Goal: Task Accomplishment & Management: Use online tool/utility

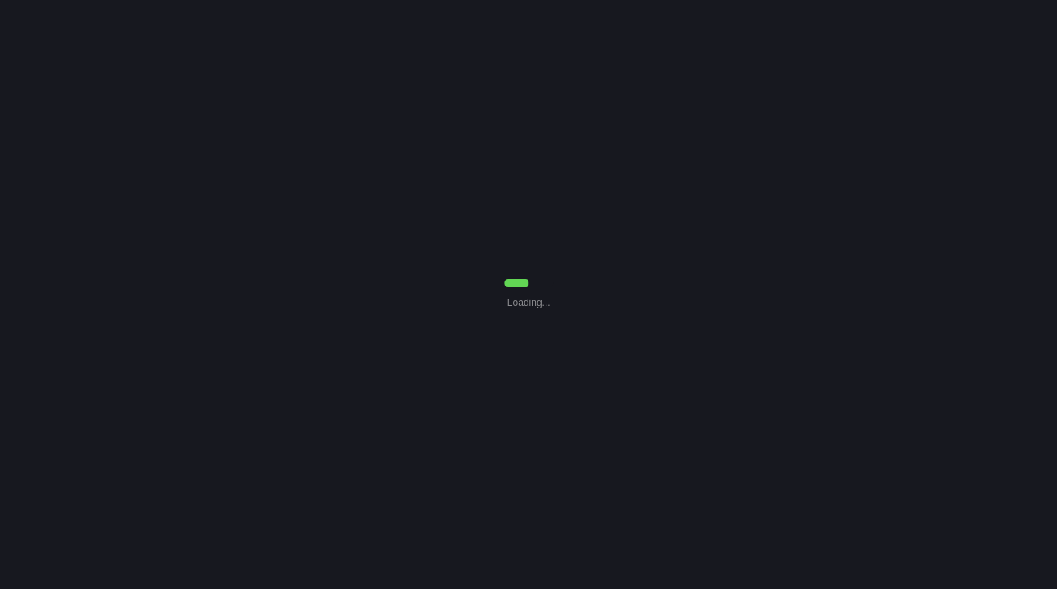
select select "Common Use"
select select "7"
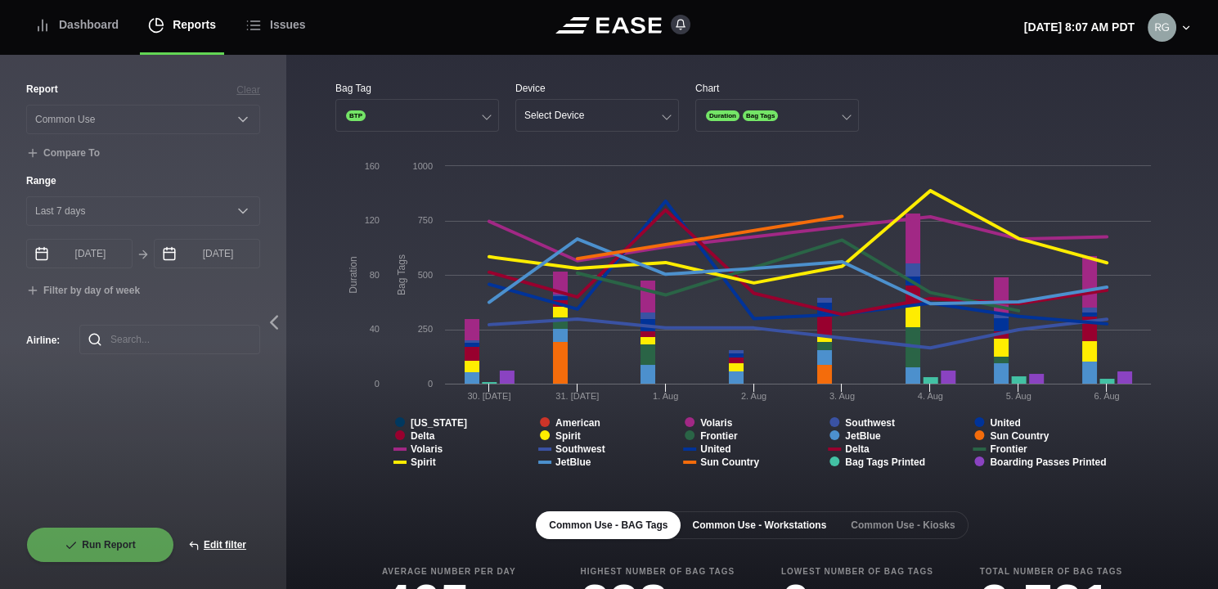
click at [753, 529] on button "Common Use - Workstations" at bounding box center [759, 525] width 160 height 28
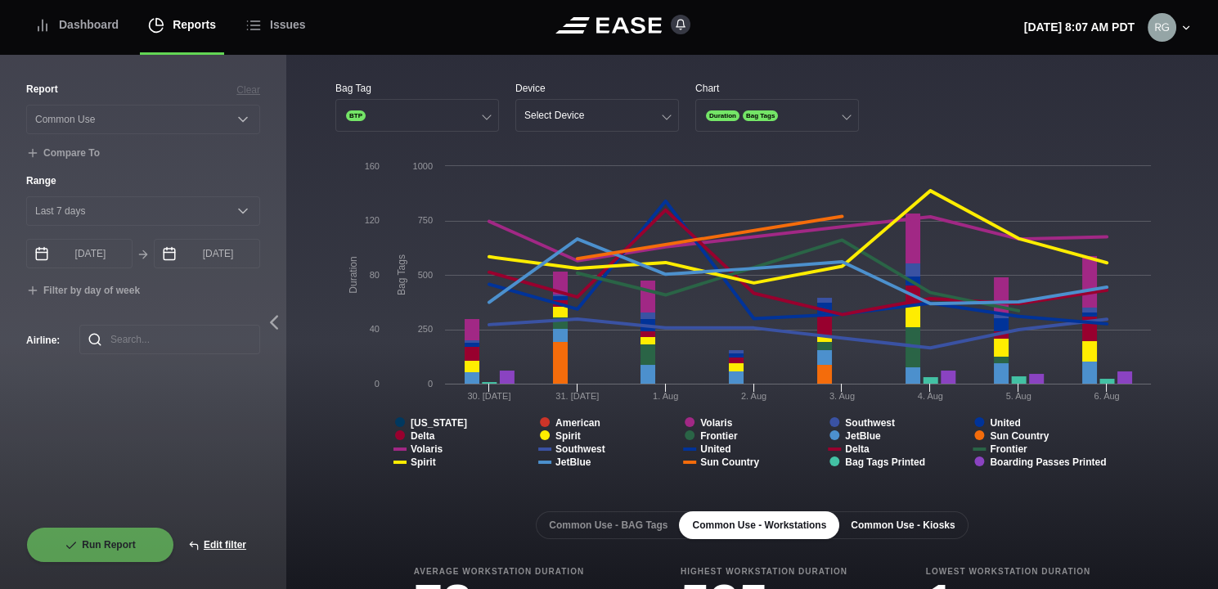
click at [873, 520] on button "Common Use - Kiosks" at bounding box center [903, 525] width 130 height 28
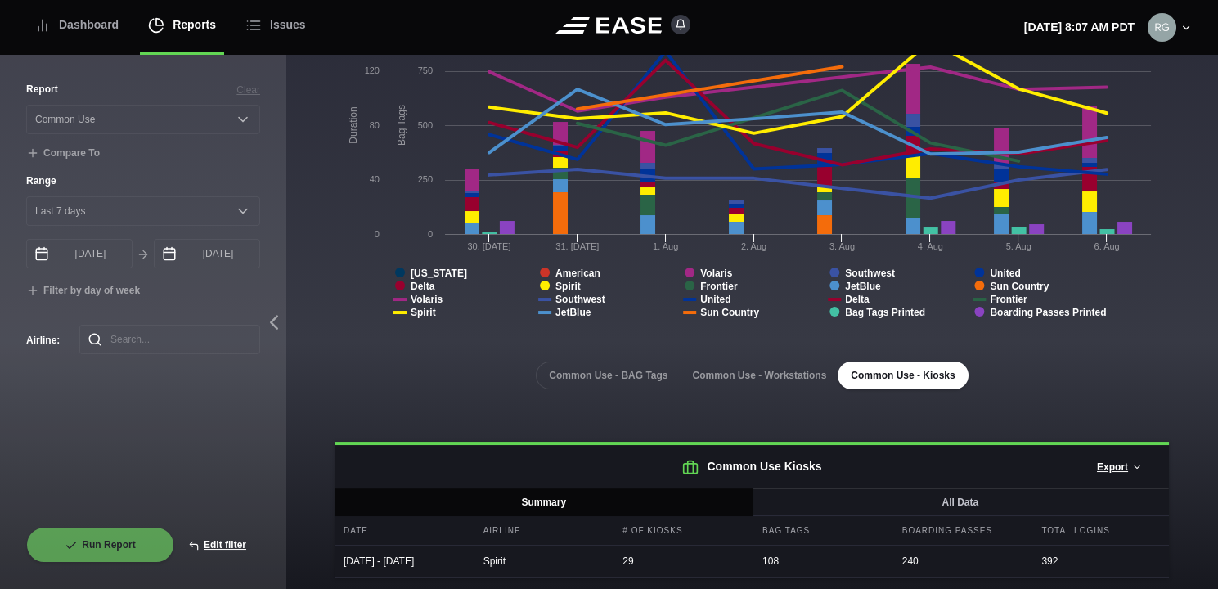
scroll to position [155, 0]
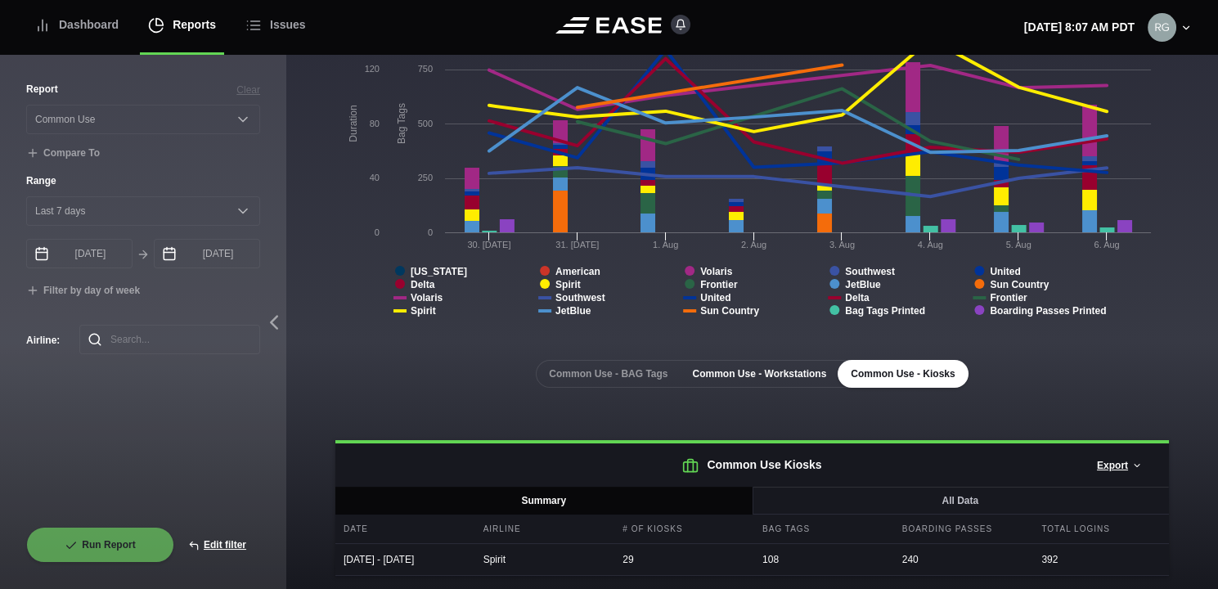
click at [783, 369] on button "Common Use - Workstations" at bounding box center [759, 374] width 160 height 28
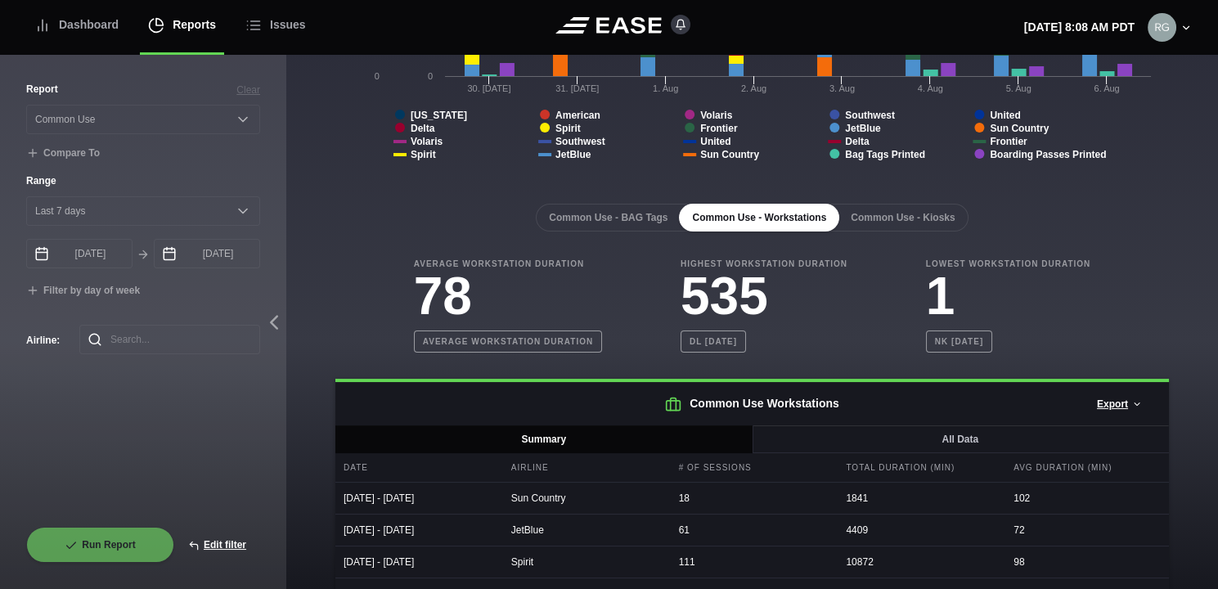
scroll to position [290, 0]
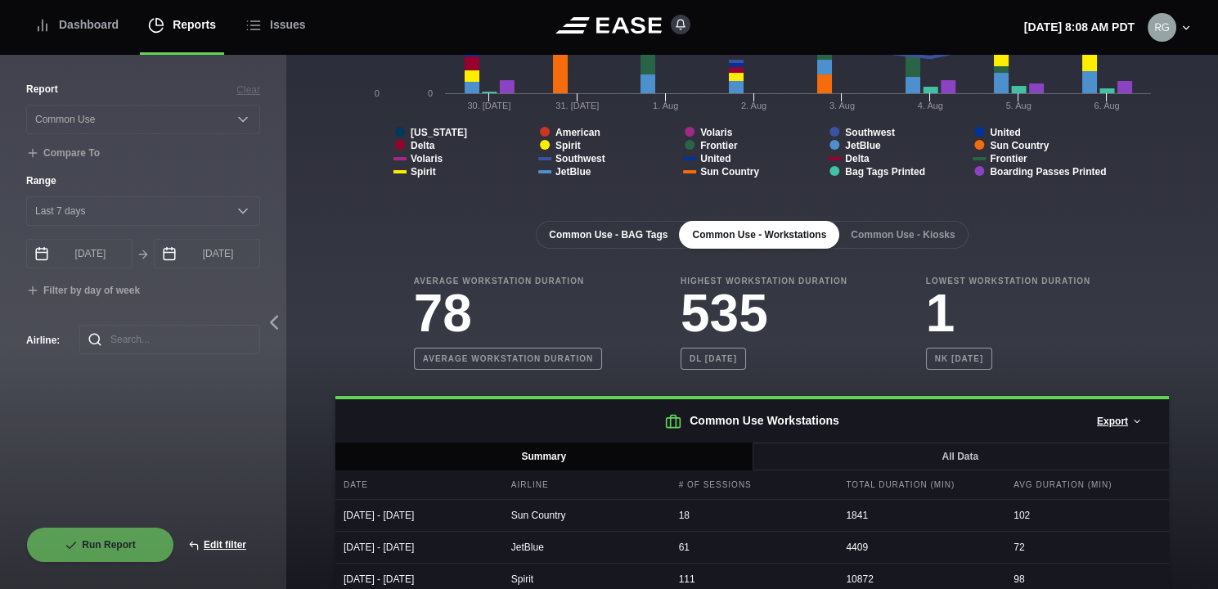
click at [611, 241] on button "Common Use - BAG Tags" at bounding box center [608, 235] width 145 height 28
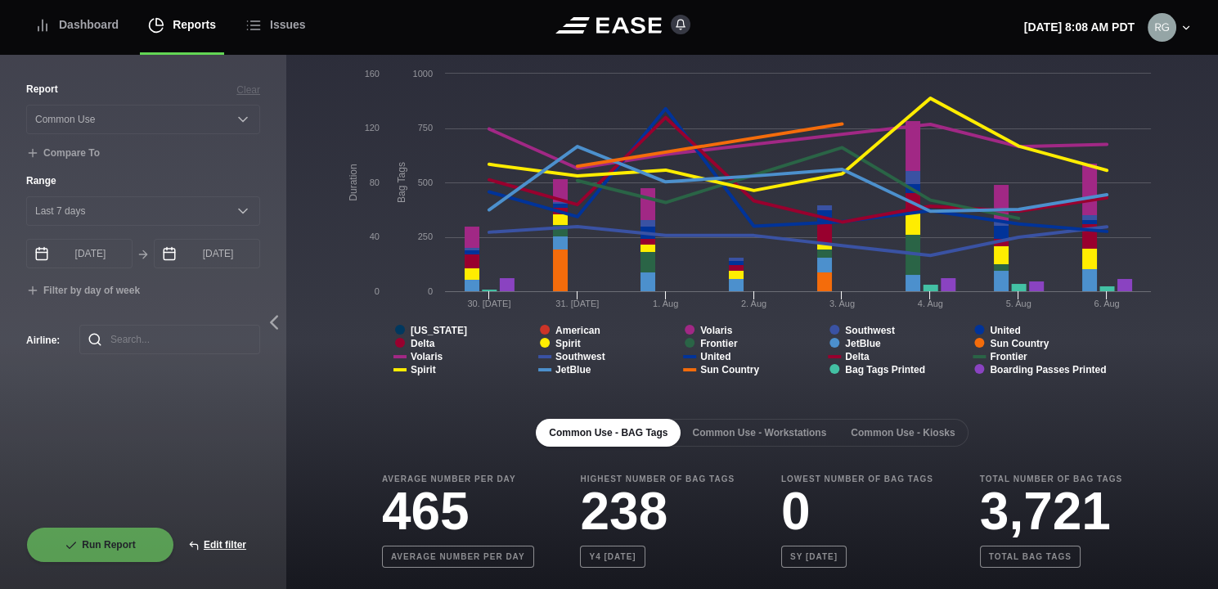
scroll to position [18, 0]
